Goal: Information Seeking & Learning: Learn about a topic

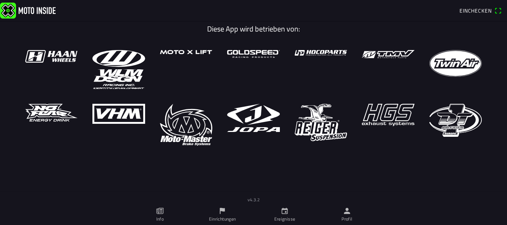
click at [280, 214] on link "Ereignisse" at bounding box center [285, 215] width 62 height 21
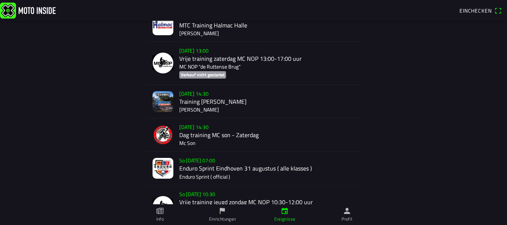
scroll to position [534, 0]
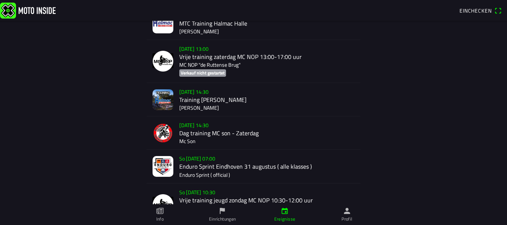
click at [249, 169] on div "So [DATE] 07:00 Enduro Sprint Eindhoven [DATE] ( alle klasses ) Enduro Sprint (…" at bounding box center [266, 166] width 175 height 33
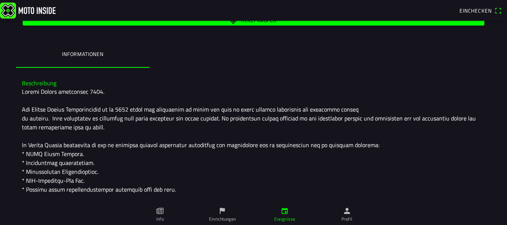
scroll to position [128, 0]
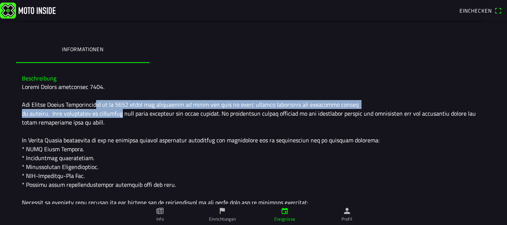
drag, startPoint x: 95, startPoint y: 101, endPoint x: 118, endPoint y: 117, distance: 27.7
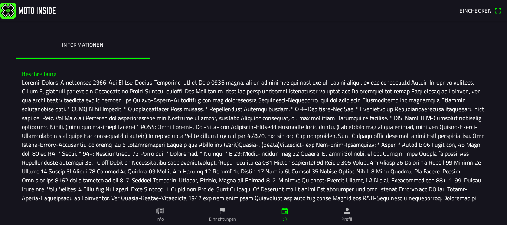
scroll to position [233, 0]
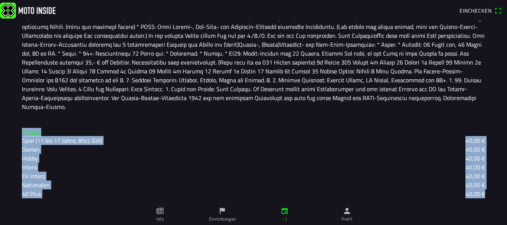
drag, startPoint x: 501, startPoint y: 201, endPoint x: 507, endPoint y: 112, distance: 88.6
click at [507, 112] on main "So [DATE] 07:00 Uhr - So [DATE] 17:00 Uhr Enduro Sprint [GEOGRAPHIC_DATA] [DATE…" at bounding box center [253, 123] width 507 height 205
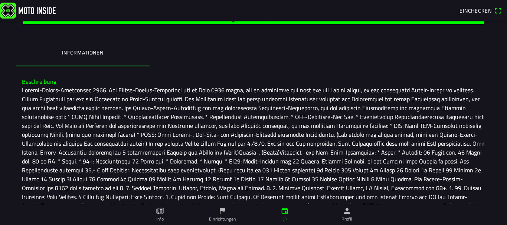
scroll to position [0, 0]
